Goal: Task Accomplishment & Management: Manage account settings

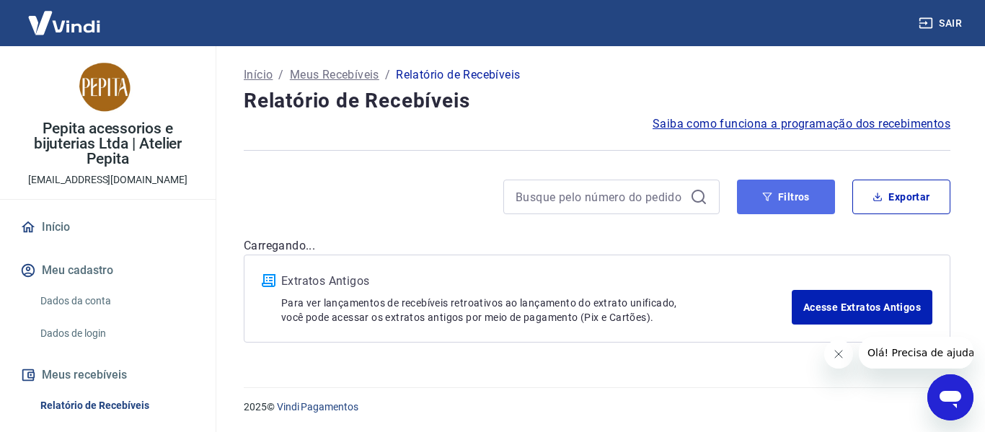
click at [774, 200] on button "Filtros" at bounding box center [786, 197] width 98 height 35
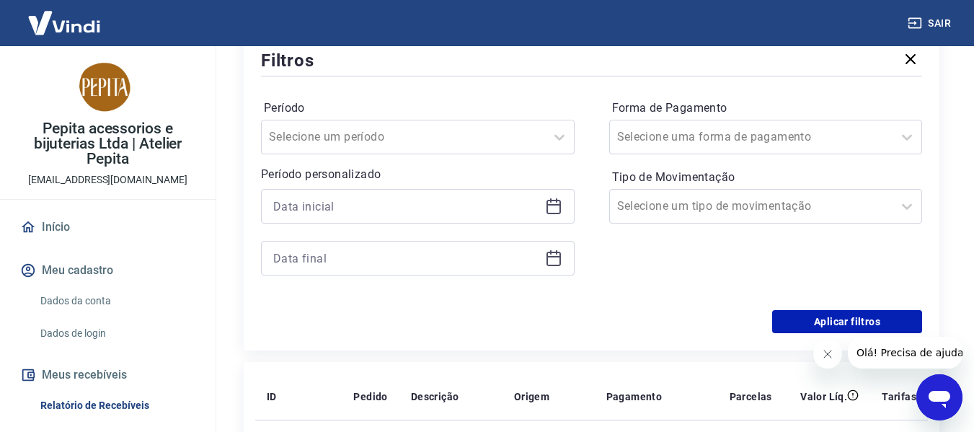
scroll to position [216, 0]
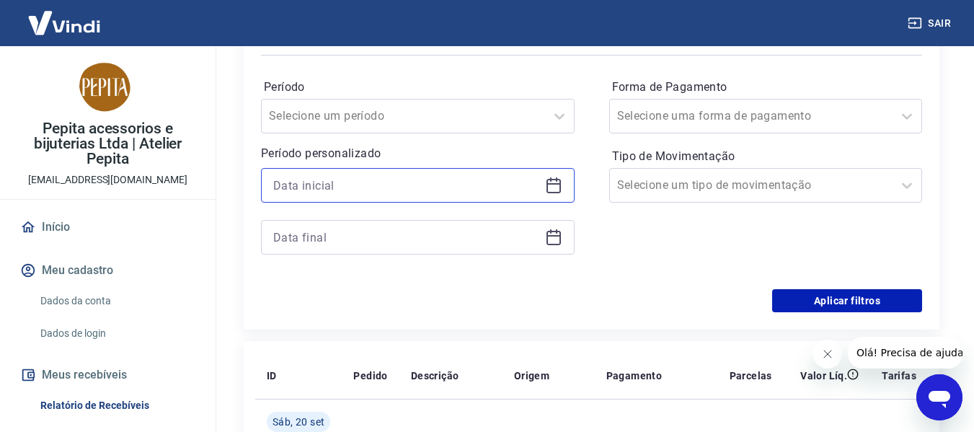
click at [534, 185] on input at bounding box center [406, 185] width 266 height 22
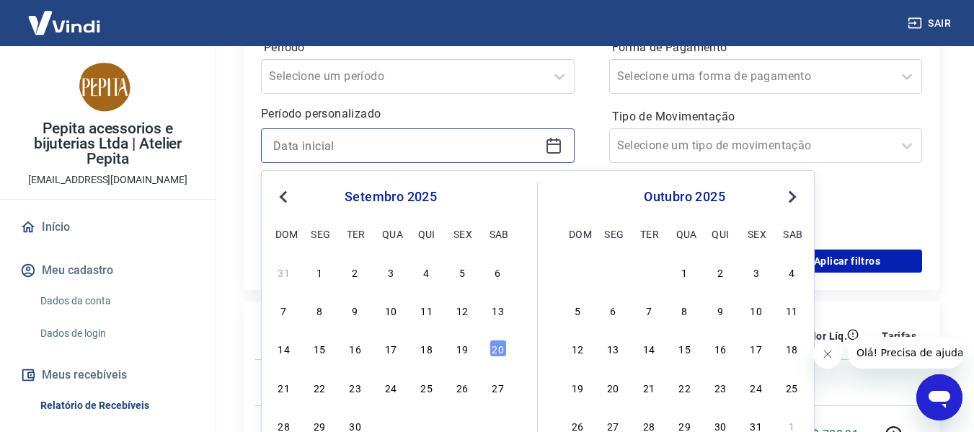
scroll to position [288, 0]
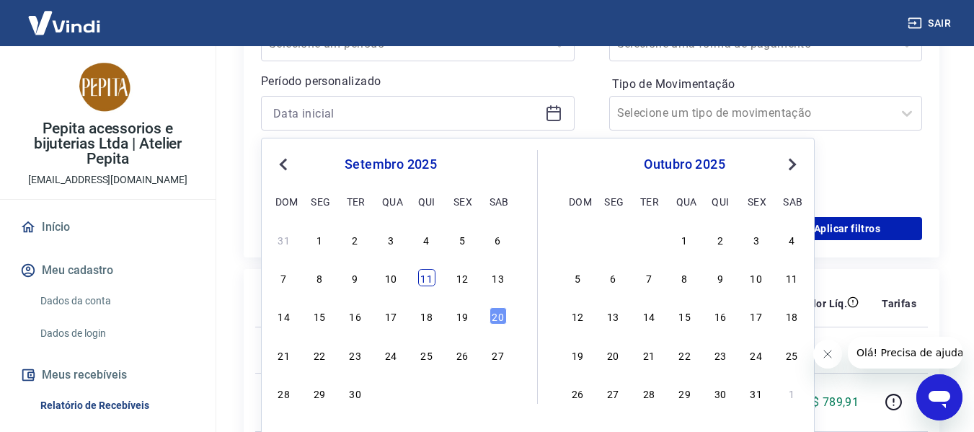
click at [431, 283] on div "11" at bounding box center [426, 277] width 17 height 17
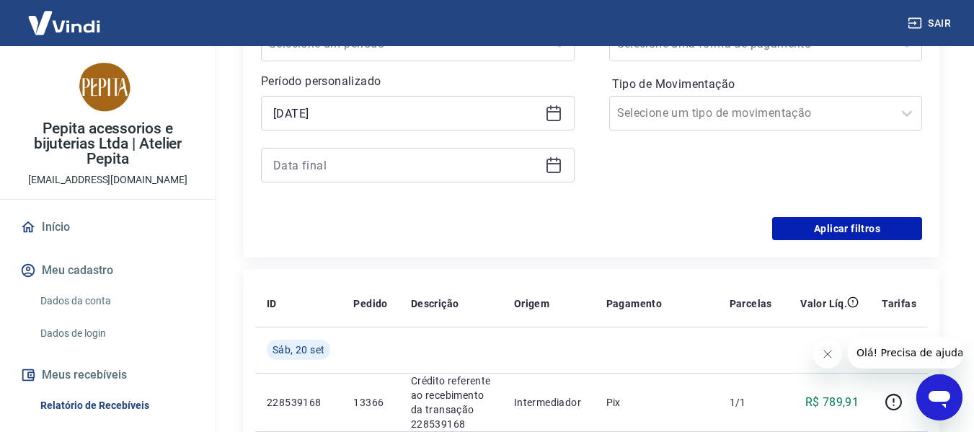
type input "[DATE]"
click at [550, 163] on icon at bounding box center [554, 163] width 14 height 1
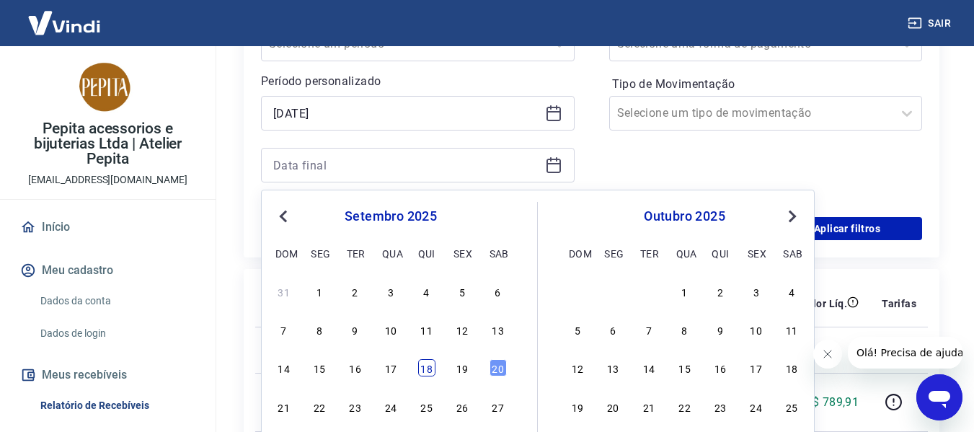
click at [433, 369] on div "18" at bounding box center [426, 367] width 17 height 17
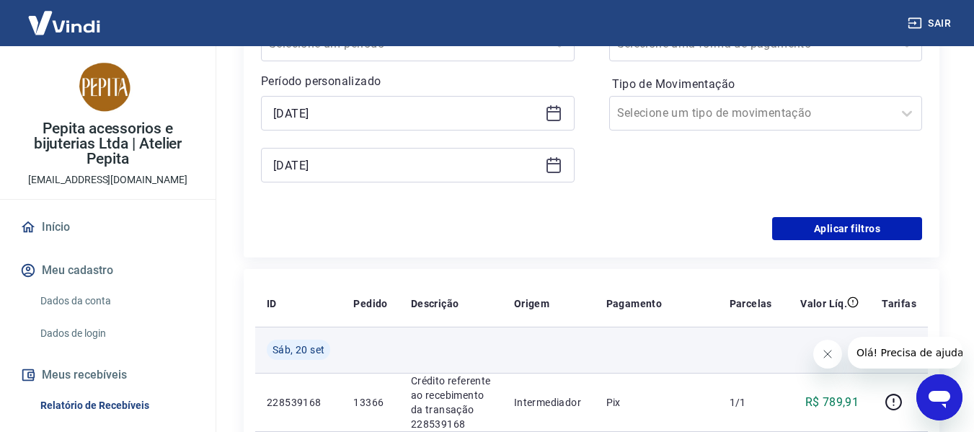
type input "[DATE]"
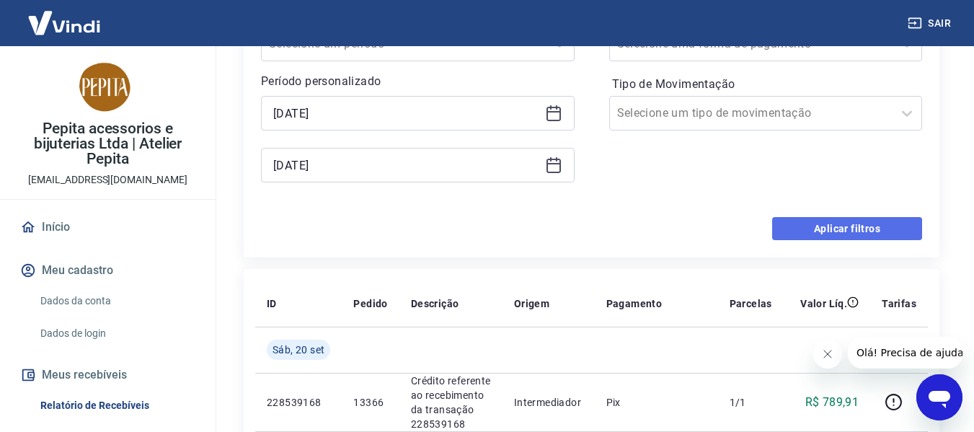
click at [793, 224] on button "Aplicar filtros" at bounding box center [847, 228] width 150 height 23
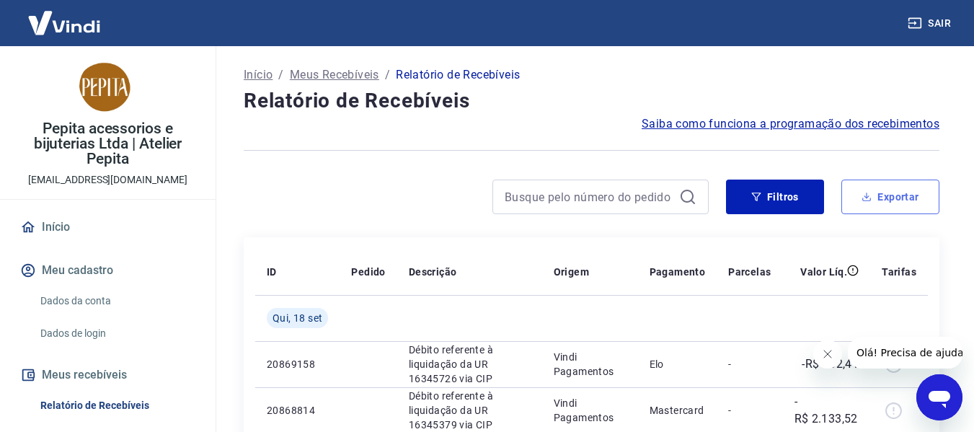
click at [885, 197] on button "Exportar" at bounding box center [890, 197] width 98 height 35
type input "[DATE]"
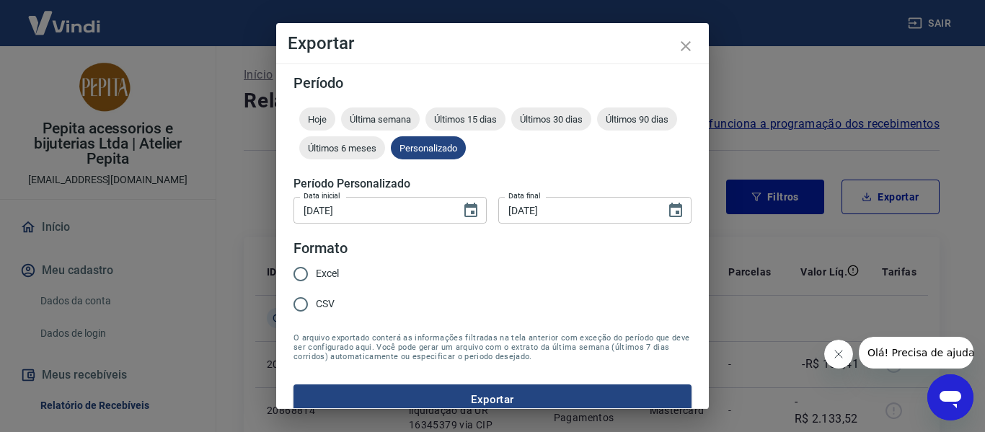
click at [324, 270] on span "Excel" at bounding box center [327, 273] width 23 height 15
click at [316, 270] on input "Excel" at bounding box center [301, 274] width 30 height 30
radio input "true"
click at [443, 390] on button "Exportar" at bounding box center [492, 399] width 398 height 30
